Goal: Check status

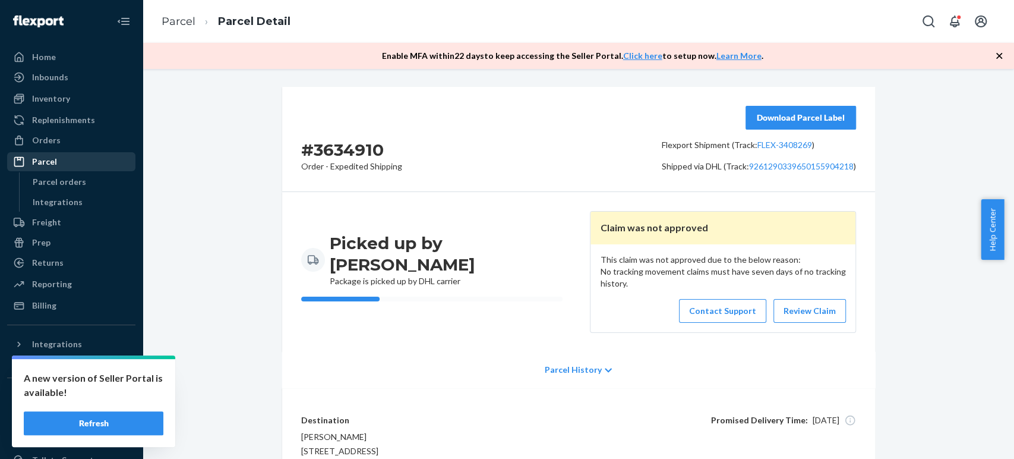
drag, startPoint x: 0, startPoint y: 0, endPoint x: 53, endPoint y: 166, distance: 174.1
click at [53, 166] on div "Parcel" at bounding box center [44, 162] width 25 height 12
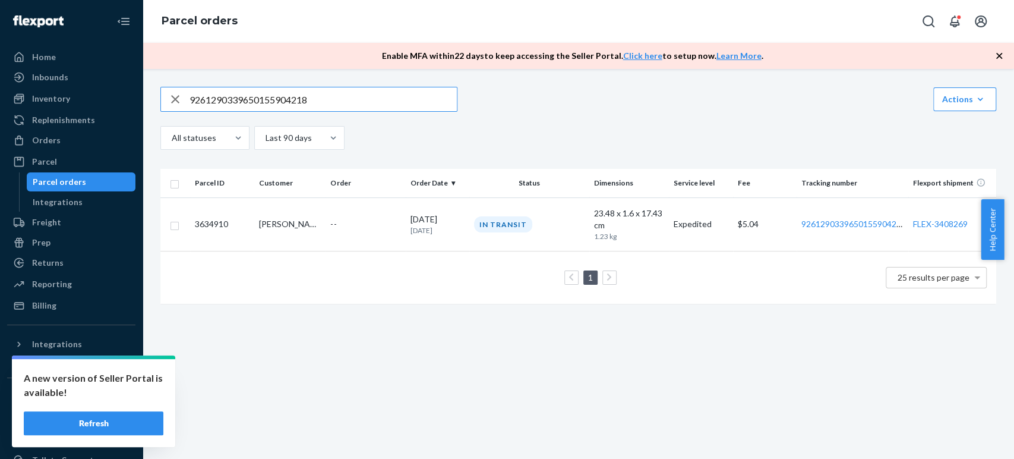
click at [245, 94] on input "9261290339650155904218" at bounding box center [322, 99] width 267 height 24
paste input "4171772"
type input "9261290339650154171772"
click at [370, 226] on div "--" at bounding box center [365, 224] width 70 height 12
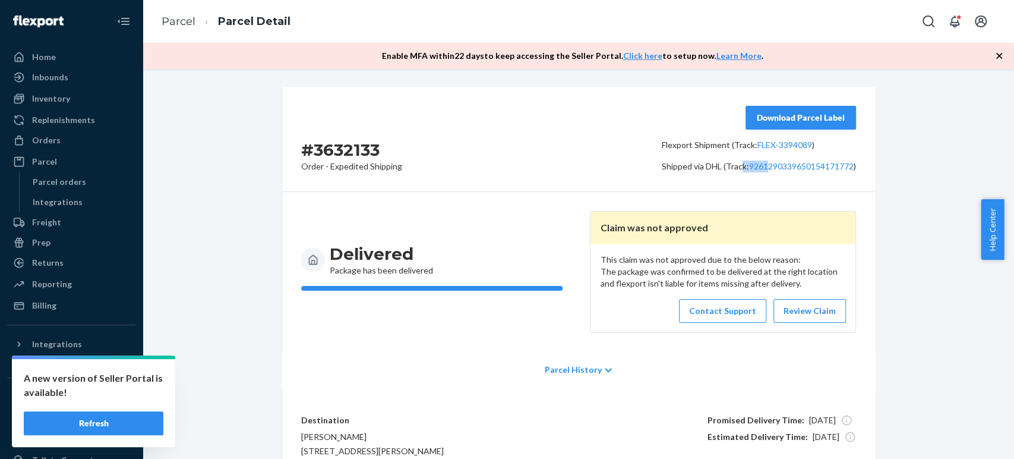
drag, startPoint x: 734, startPoint y: 156, endPoint x: 753, endPoint y: 210, distance: 57.3
click at [763, 170] on div "Download Parcel Label Flexport Shipment (Track: FLEX-3394089 ) Shipped via DHL …" at bounding box center [759, 139] width 194 height 67
click at [705, 305] on link "Contact Support" at bounding box center [722, 311] width 87 height 24
click at [358, 143] on h2 "# 3632133" at bounding box center [351, 149] width 101 height 21
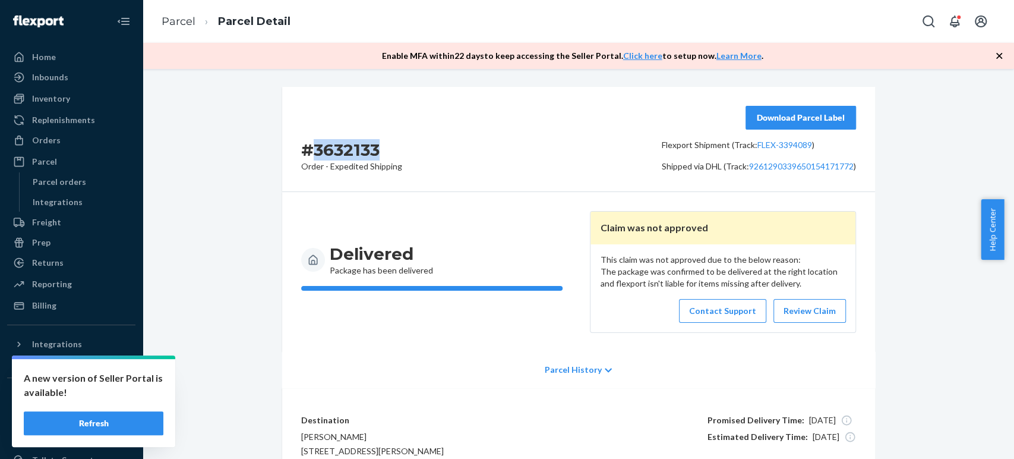
click at [358, 143] on h2 "# 3632133" at bounding box center [351, 149] width 101 height 21
copy h2 "3632133"
